Goal: Find specific page/section: Find specific page/section

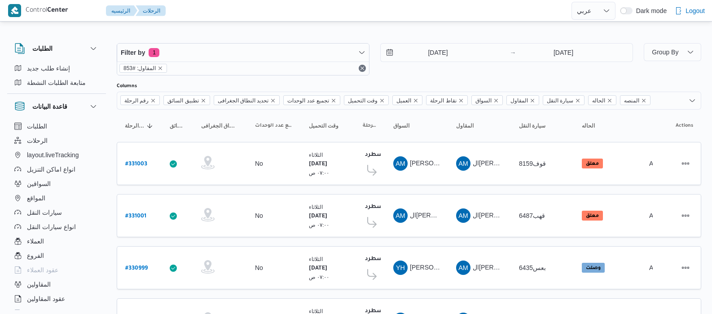
select select "ar"
click at [70, 110] on div "قاعدة البيانات" at bounding box center [41, 106] width 60 height 18
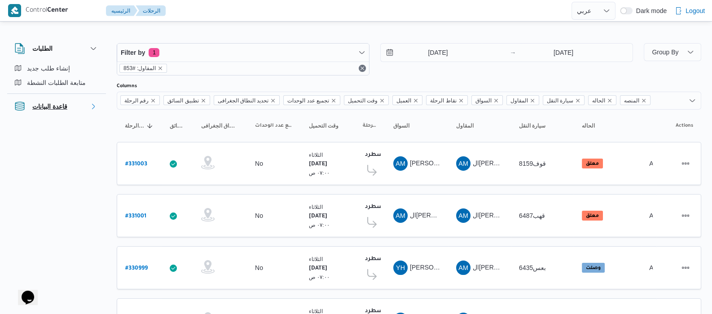
click at [70, 113] on div "قاعدة البيانات" at bounding box center [41, 106] width 60 height 18
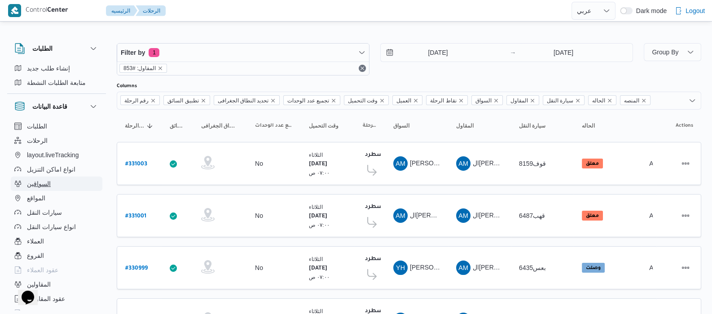
click at [51, 187] on button "السواقين" at bounding box center [57, 183] width 92 height 14
select select "ar"
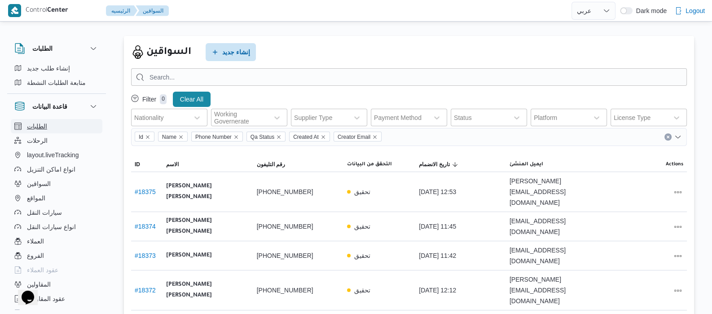
click at [51, 127] on button "الطلبات" at bounding box center [57, 126] width 92 height 14
select select "ar"
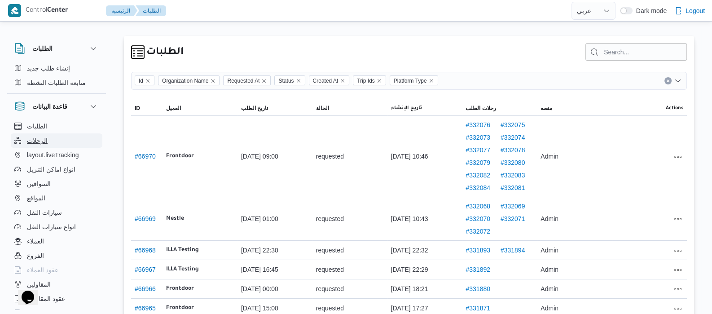
click at [54, 144] on button "الرحلات" at bounding box center [57, 140] width 92 height 14
select select "ar"
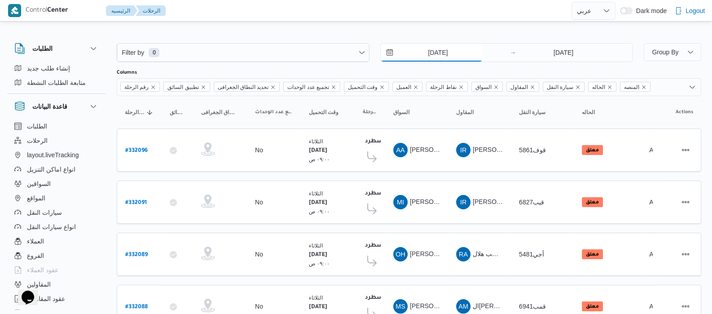
click at [415, 48] on input "[DATE]" at bounding box center [432, 53] width 102 height 18
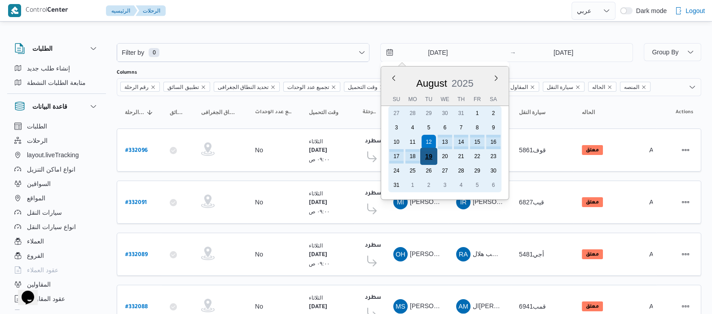
click at [424, 153] on div "19" at bounding box center [428, 156] width 17 height 17
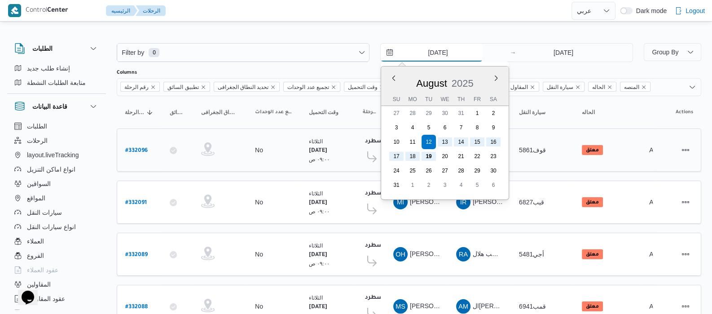
type input "[DATE]"
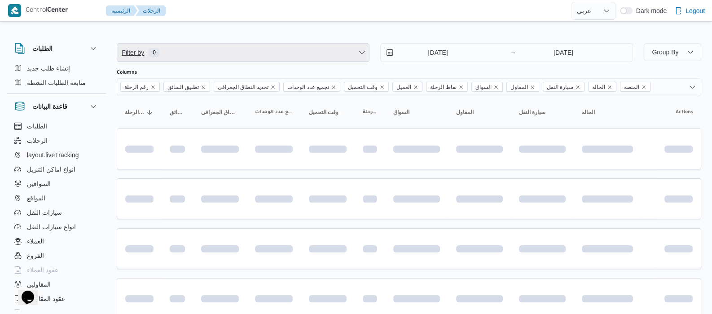
click at [271, 54] on span "Filter by 0" at bounding box center [243, 53] width 252 height 18
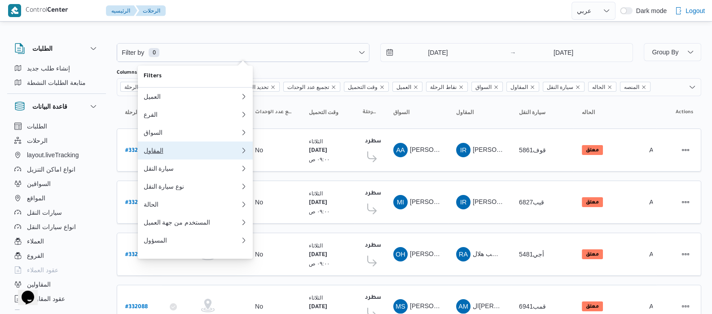
click at [181, 149] on button "المقاول" at bounding box center [195, 150] width 115 height 18
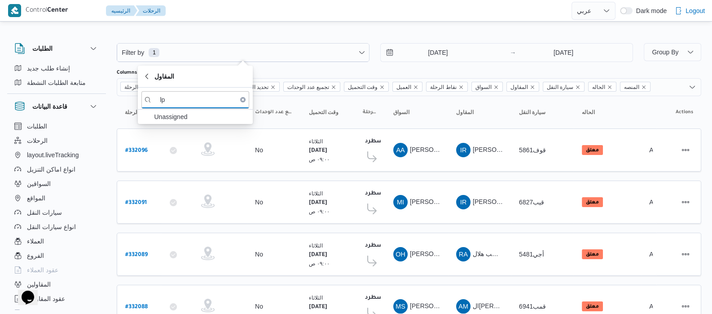
type input "l"
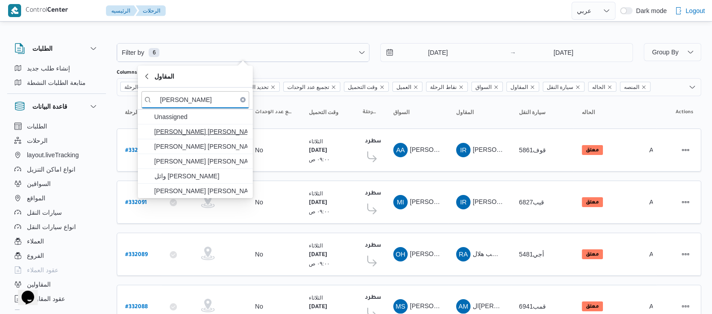
type input "[PERSON_NAME]"
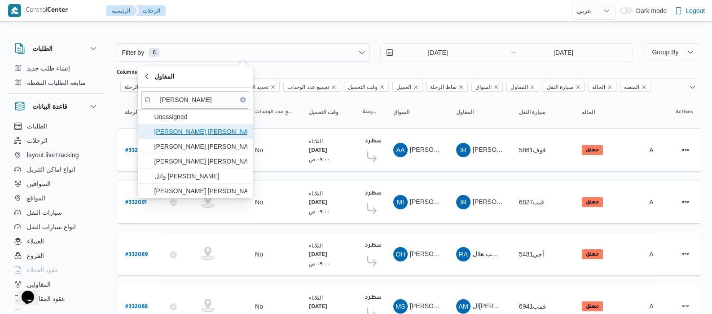
click at [179, 136] on span "[PERSON_NAME] [PERSON_NAME]" at bounding box center [200, 131] width 93 height 11
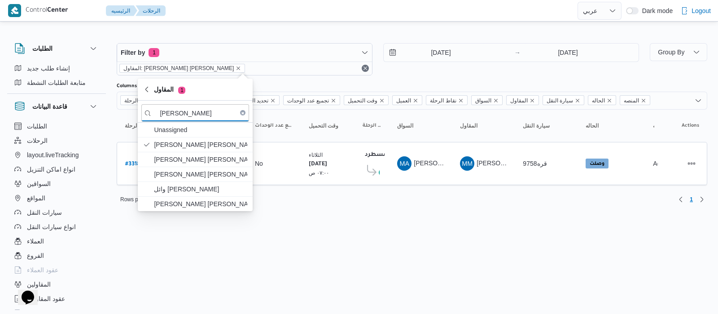
click at [109, 113] on div "الطلبات إنشاء طلب جديد متابعة الطلبات النشطة قاعدة البيانات الطلبات الرحلات lay…" at bounding box center [61, 174] width 108 height 277
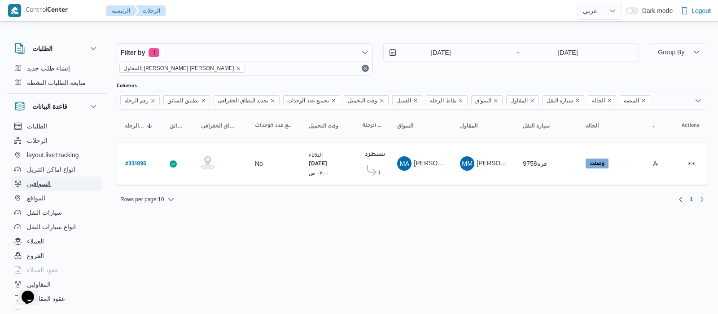
click at [70, 188] on button "السواقين" at bounding box center [57, 183] width 92 height 14
select select "ar"
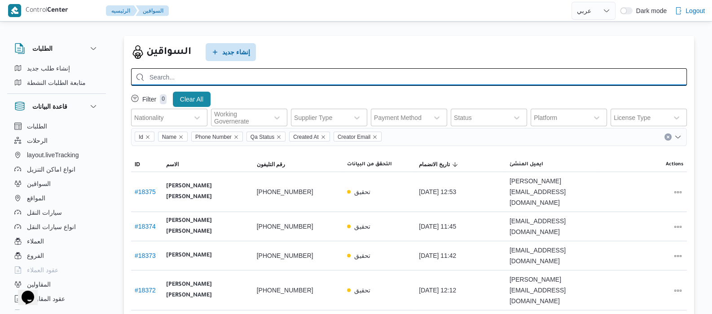
click at [184, 79] on input "search" at bounding box center [409, 77] width 556 height 18
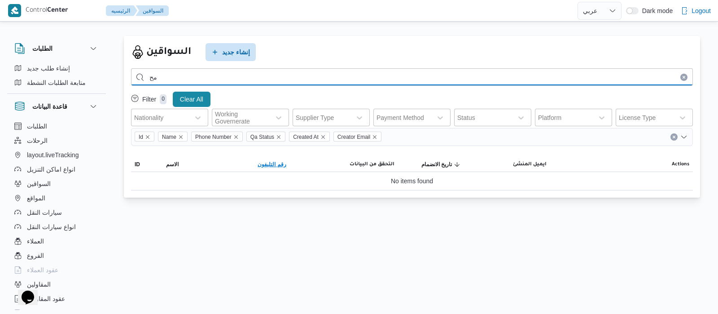
type input "م"
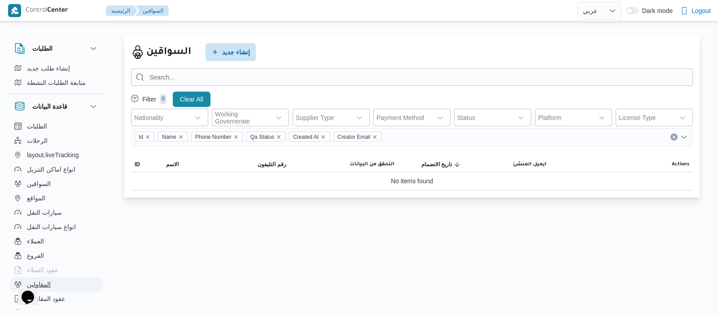
click at [51, 290] on button "المقاولين" at bounding box center [57, 284] width 92 height 14
select select "ar"
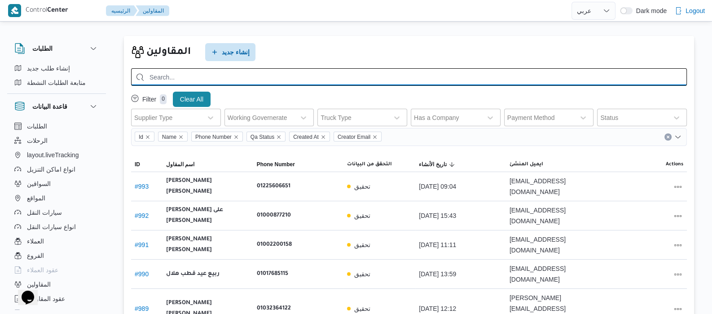
click at [356, 79] on input "search" at bounding box center [409, 77] width 556 height 18
type input "[PERSON_NAME]"
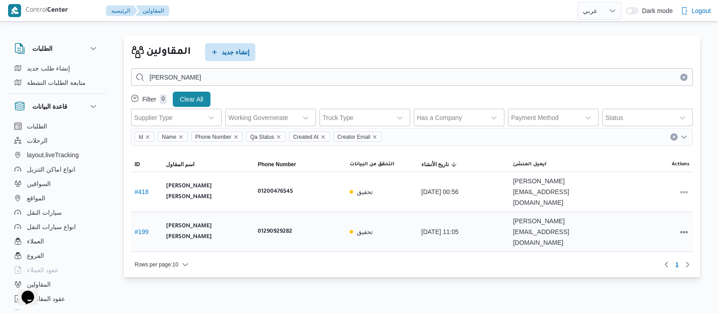
click at [149, 223] on div "# 199" at bounding box center [146, 232] width 31 height 18
click at [141, 228] on link "# 199" at bounding box center [142, 231] width 14 height 7
select select "ar"
select select "7"
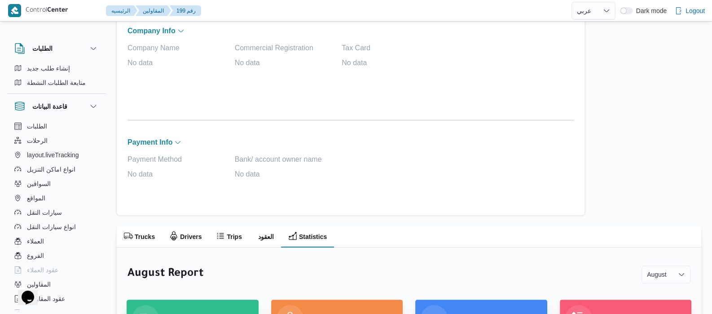
scroll to position [434, 0]
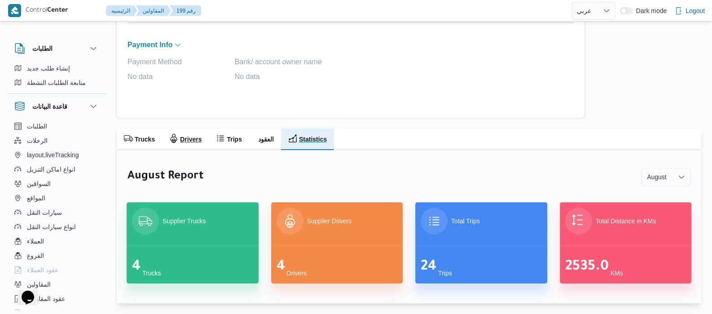
click at [185, 139] on h2 "Drivers" at bounding box center [191, 139] width 22 height 11
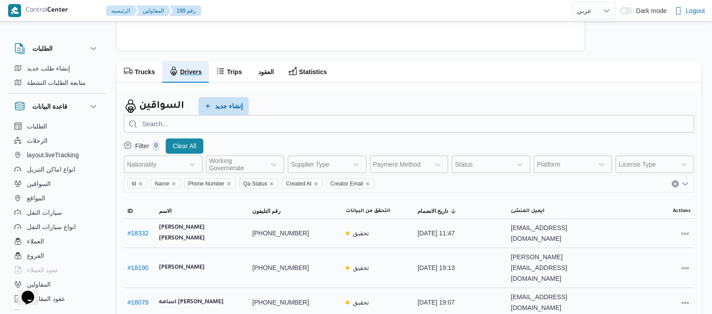
scroll to position [505, 0]
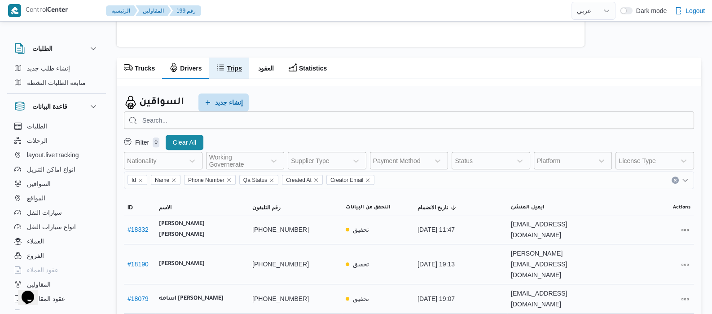
click at [237, 70] on h2 "Trips" at bounding box center [234, 68] width 15 height 11
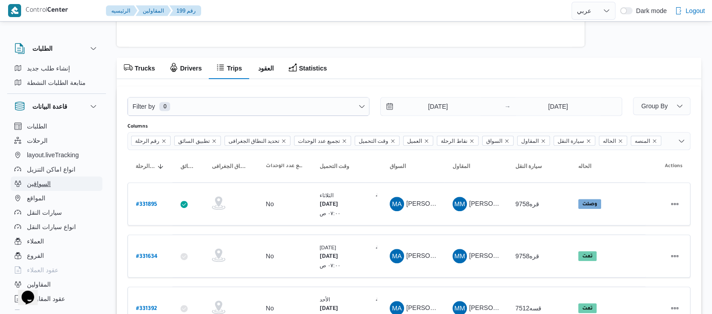
click at [54, 186] on button "السواقين" at bounding box center [57, 183] width 92 height 14
select select "ar"
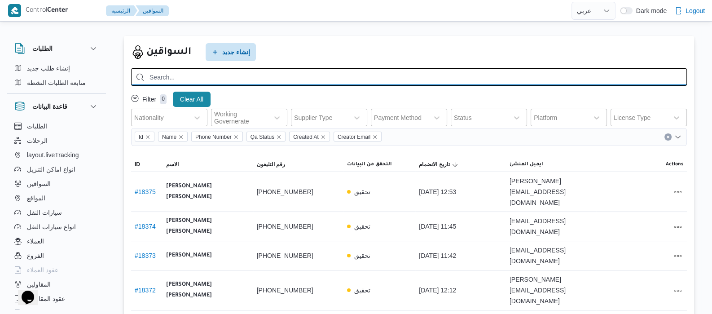
click at [231, 70] on input "search" at bounding box center [409, 77] width 556 height 18
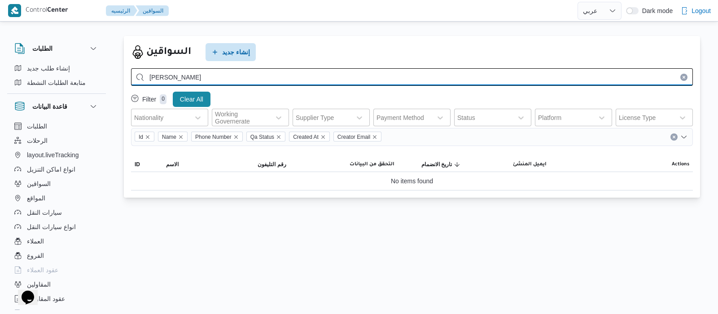
type input "[PERSON_NAME]"
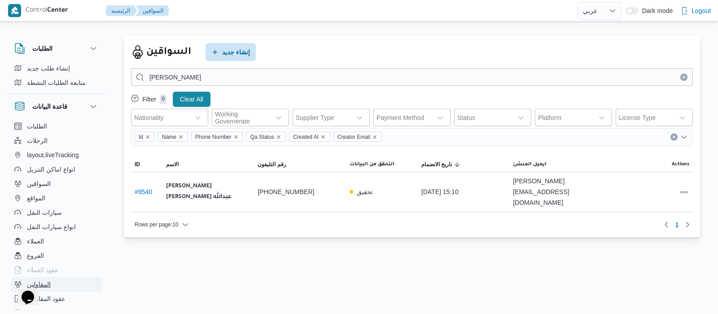
click at [55, 288] on button "المقاولين" at bounding box center [57, 284] width 92 height 14
select select "ar"
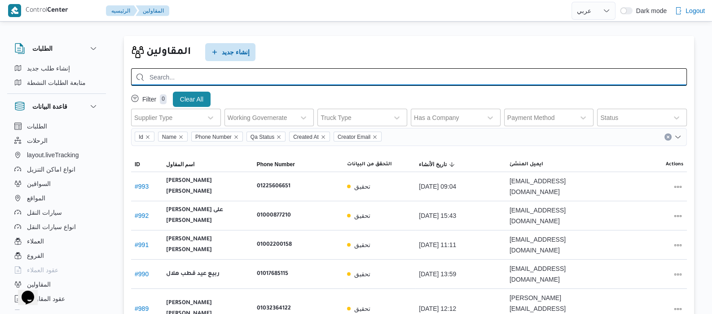
click at [285, 77] on input "search" at bounding box center [409, 77] width 556 height 18
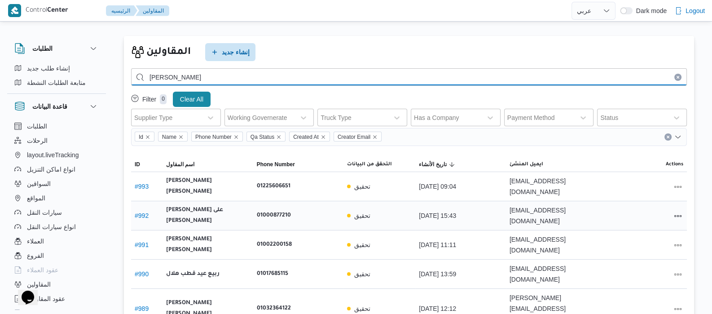
type input "[PERSON_NAME]"
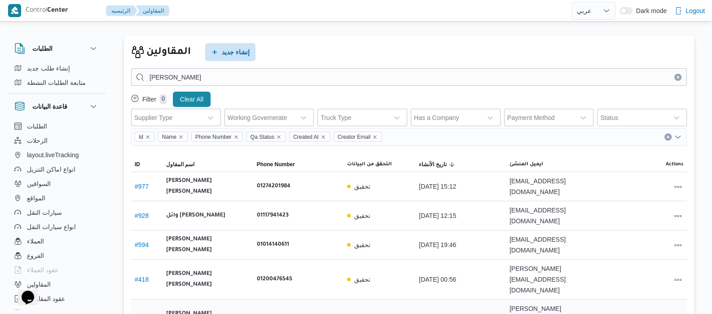
click at [139, 313] on link "# 199" at bounding box center [142, 318] width 14 height 7
select select "ar"
select select "7"
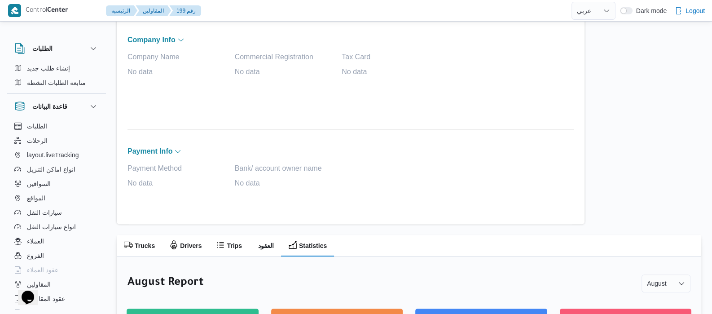
scroll to position [337, 0]
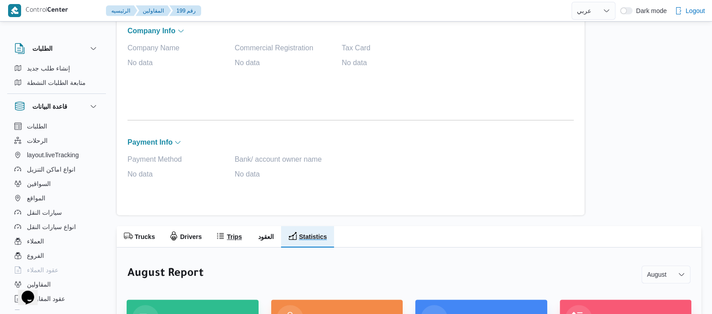
click at [221, 236] on icon "button" at bounding box center [220, 235] width 9 height 9
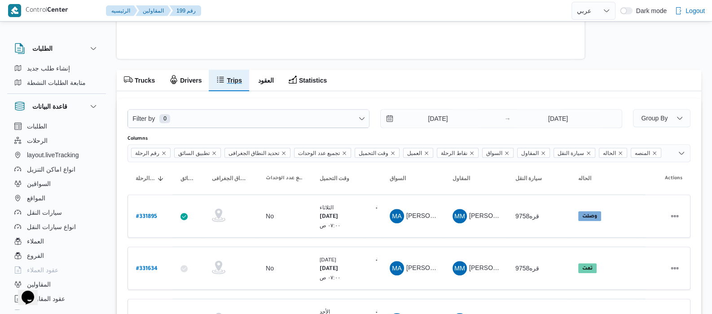
scroll to position [505, 0]
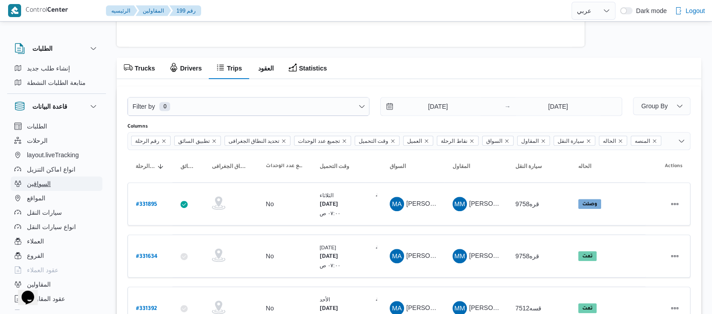
click at [60, 184] on button "السواقين" at bounding box center [57, 183] width 92 height 14
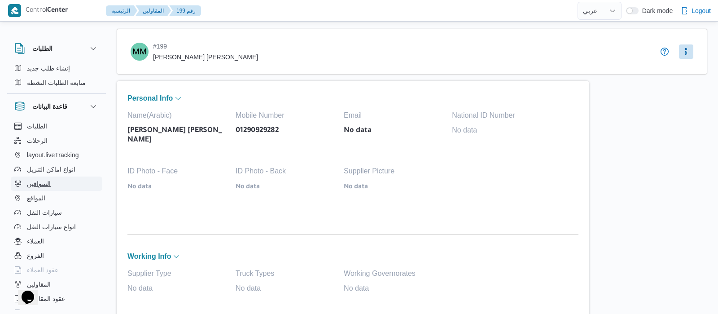
select select "ar"
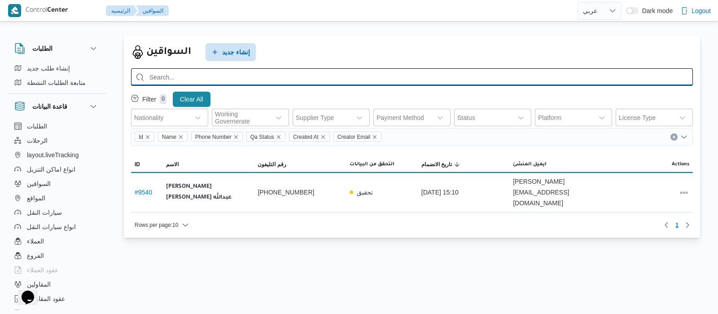
click at [288, 79] on input "search" at bounding box center [412, 77] width 562 height 18
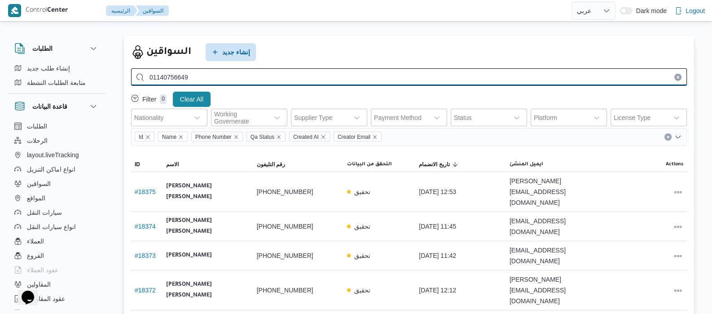
type input "01140756649"
